Goal: Find specific page/section: Find specific page/section

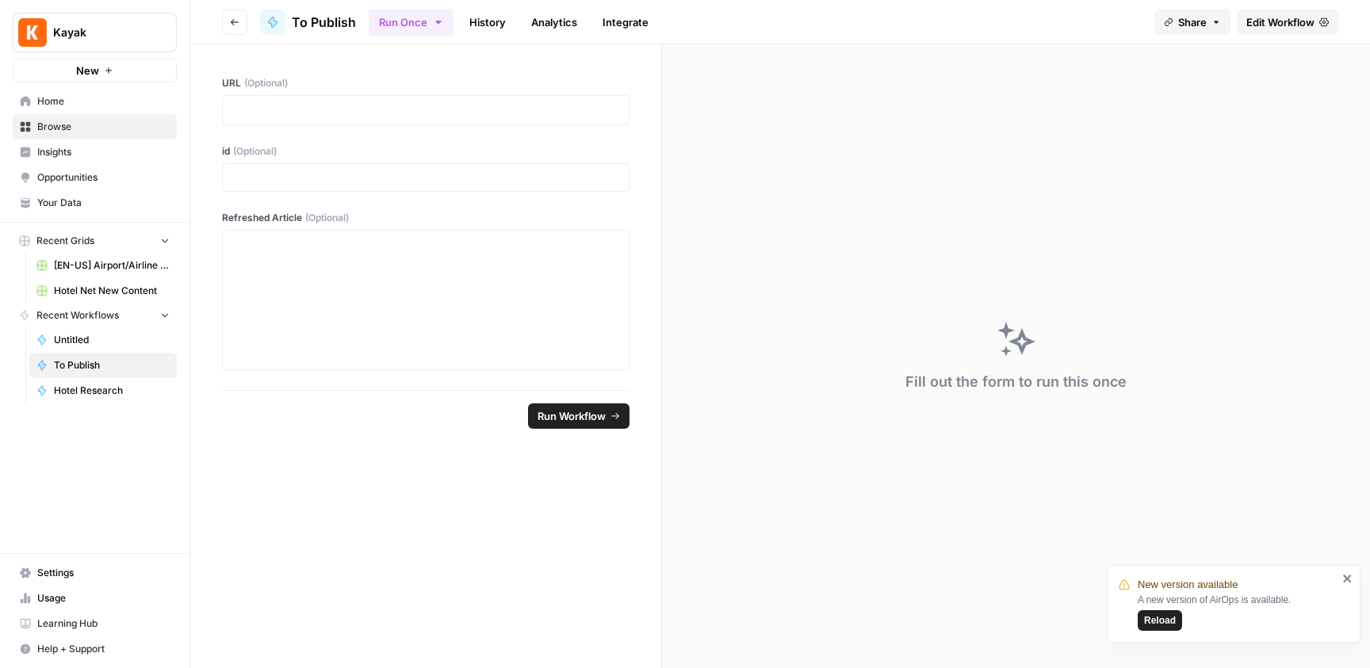
click at [69, 369] on span "To Publish" at bounding box center [112, 365] width 116 height 14
